Goal: Transaction & Acquisition: Download file/media

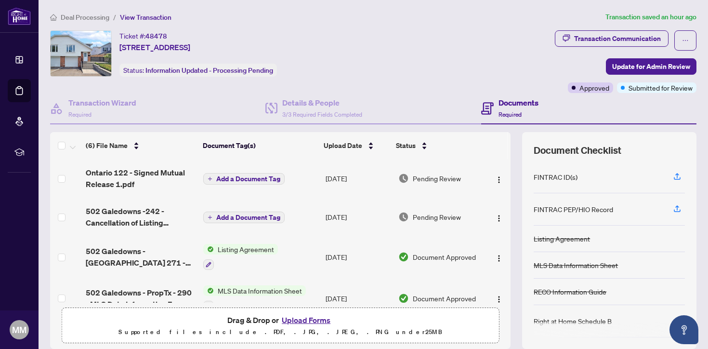
scroll to position [23, 0]
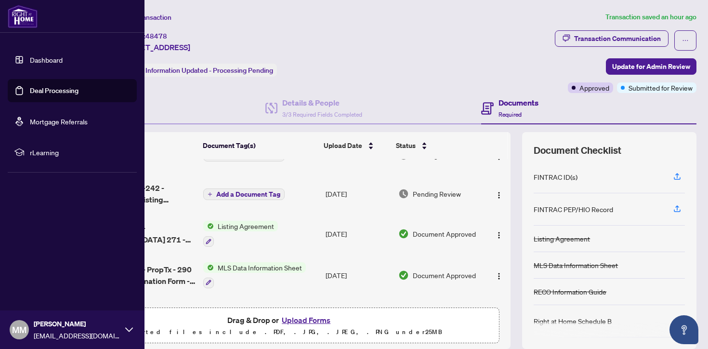
click at [36, 60] on link "Dashboard" at bounding box center [46, 59] width 33 height 9
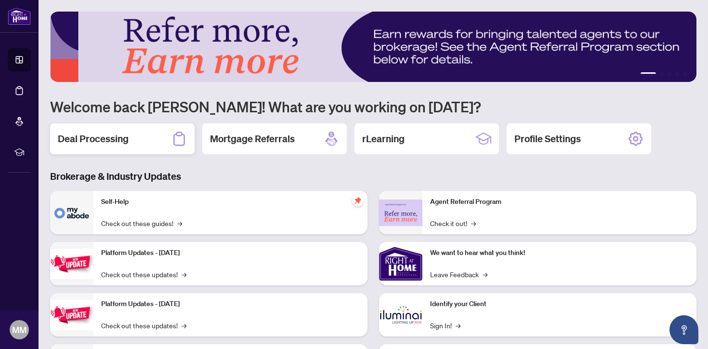
click at [151, 142] on div "Deal Processing" at bounding box center [122, 138] width 145 height 31
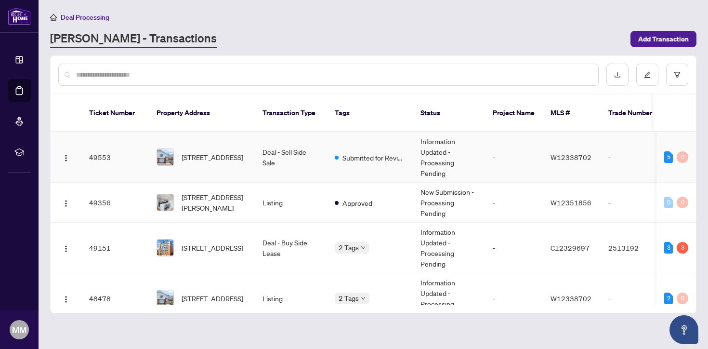
click at [177, 150] on div "[STREET_ADDRESS]" at bounding box center [202, 156] width 91 height 17
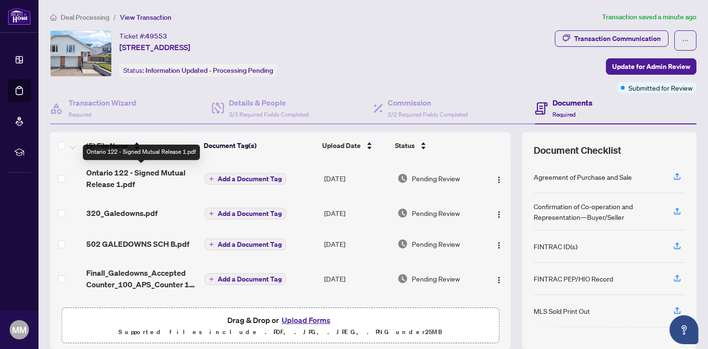
click at [152, 175] on span "Ontario 122 - Signed Mutual Release 1.pdf" at bounding box center [141, 178] width 111 height 23
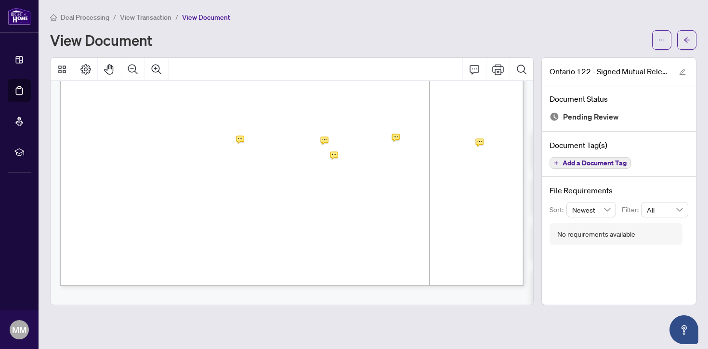
scroll to position [405, 0]
click at [666, 43] on button "button" at bounding box center [662, 39] width 19 height 19
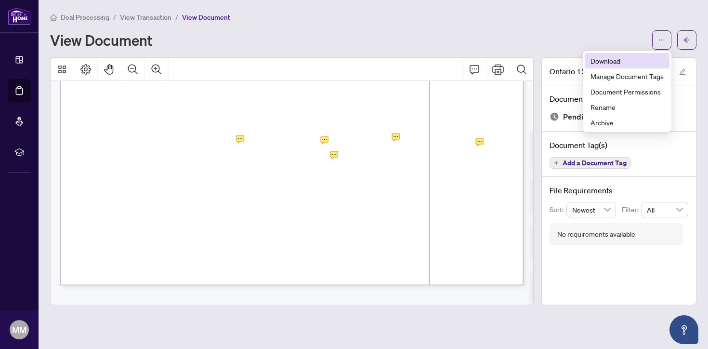
click at [631, 64] on span "Download" at bounding box center [627, 60] width 73 height 11
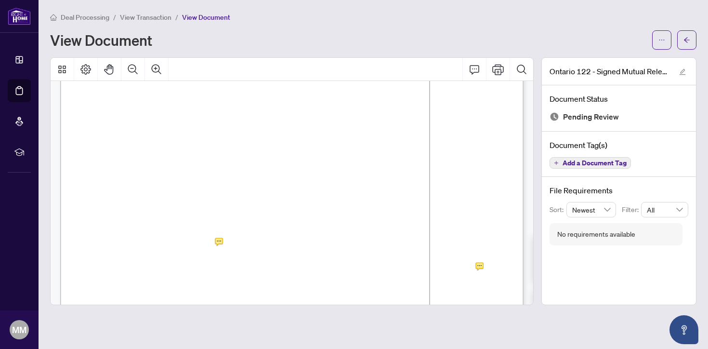
scroll to position [136, 0]
